Goal: Navigation & Orientation: Find specific page/section

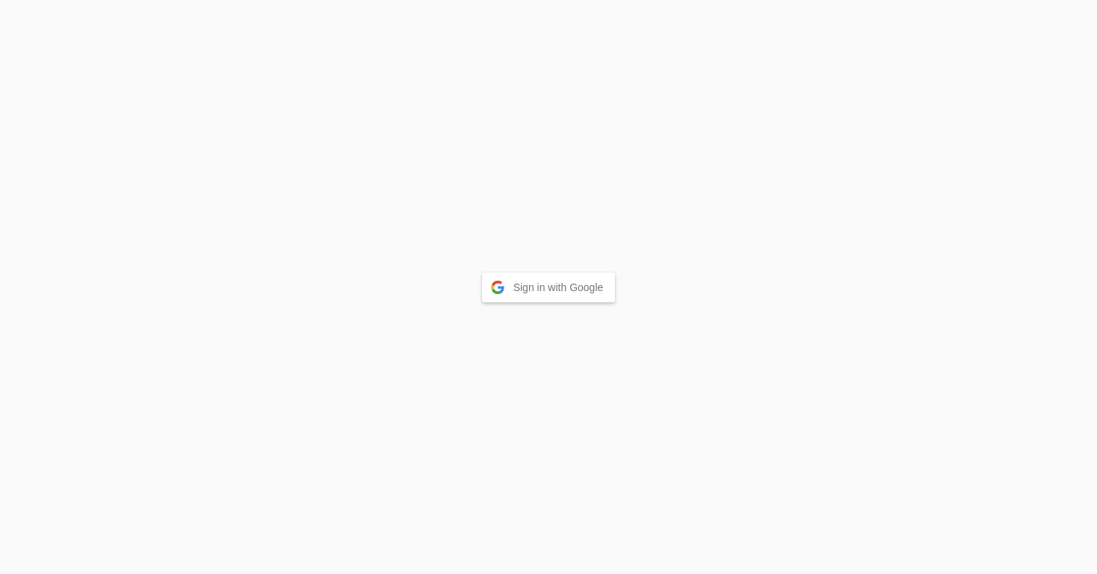
click at [524, 295] on button "Sign in with Google" at bounding box center [549, 287] width 134 height 30
